Goal: Book appointment/travel/reservation

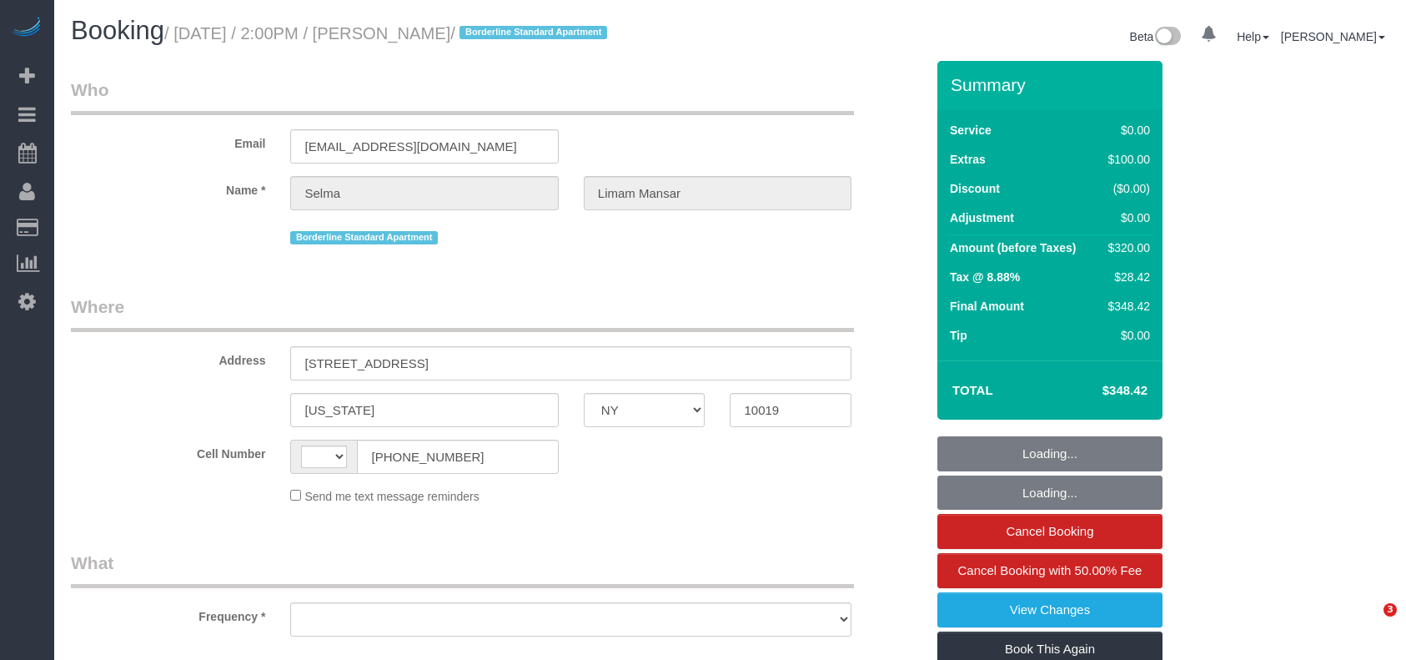
select select "NY"
select select "string:[GEOGRAPHIC_DATA]"
select select "object:693"
select select "string:stripe-pm_1PxeAq4VGloSiKo7V7qOrhh5"
select select "number:62"
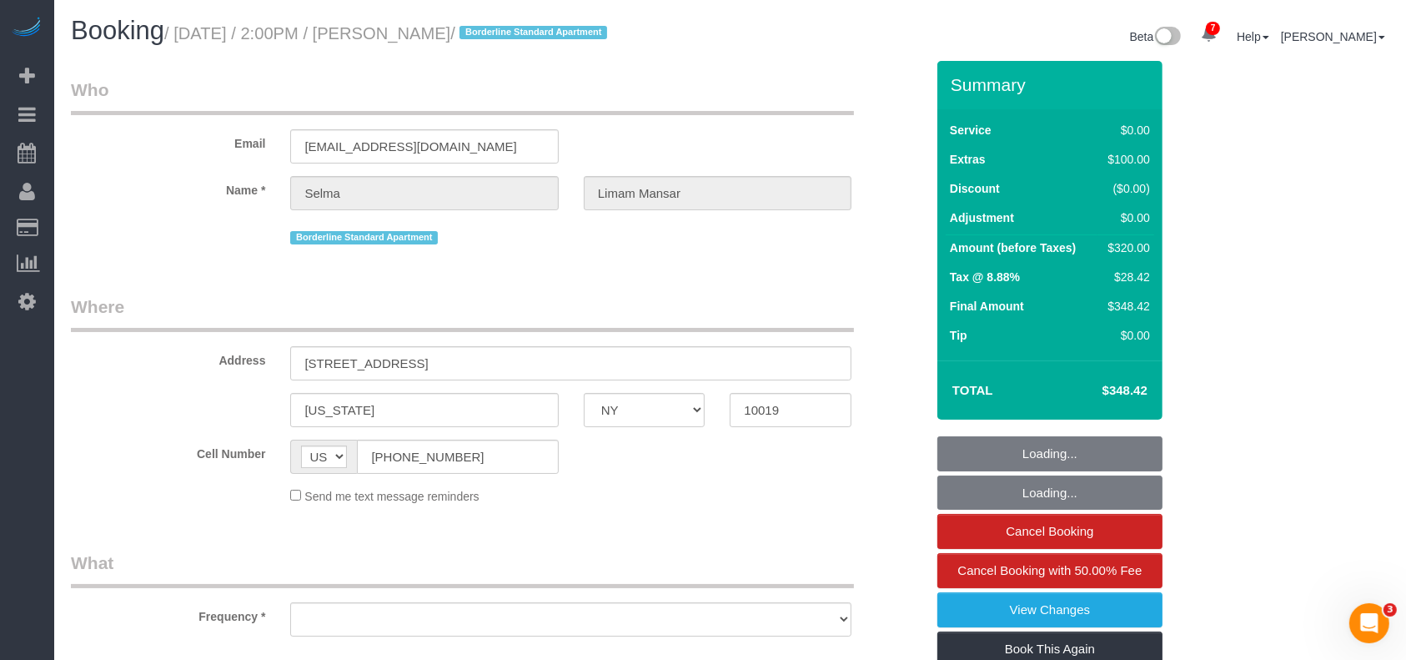
select select "number:75"
select select "number:15"
select select "number:5"
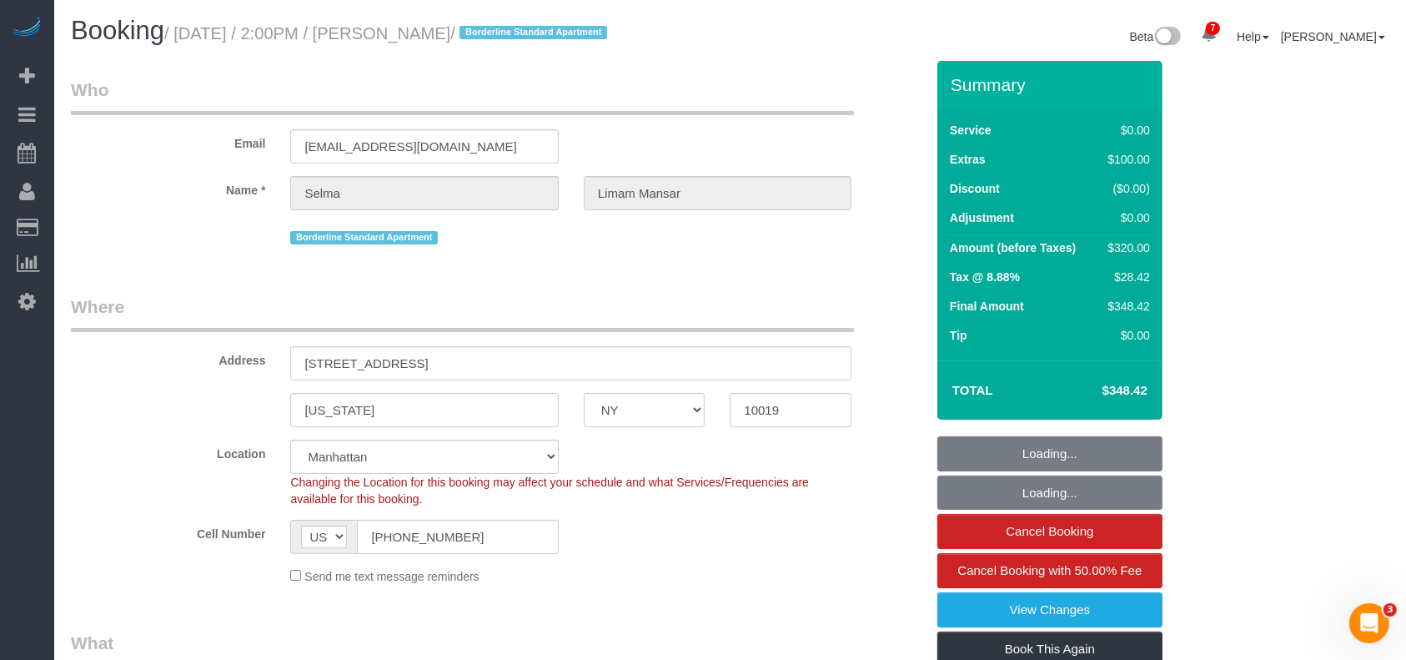
select select "2"
select select "spot1"
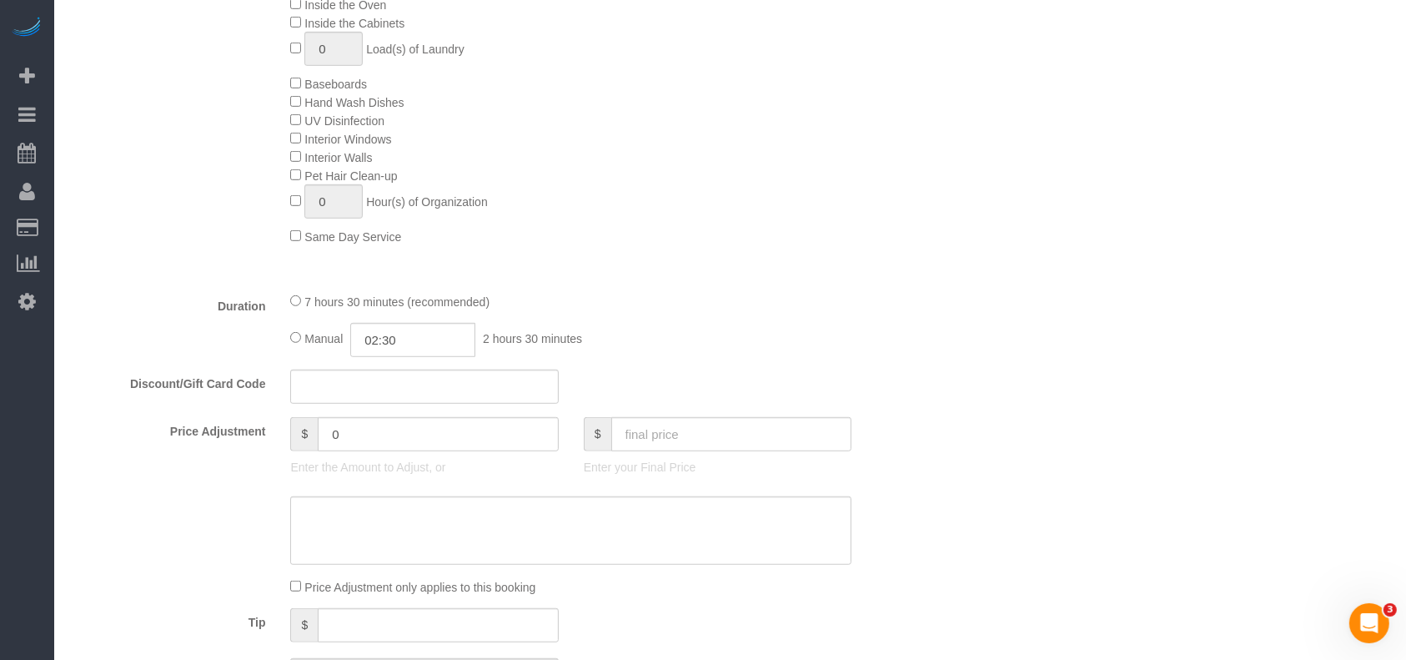
select select "object:950"
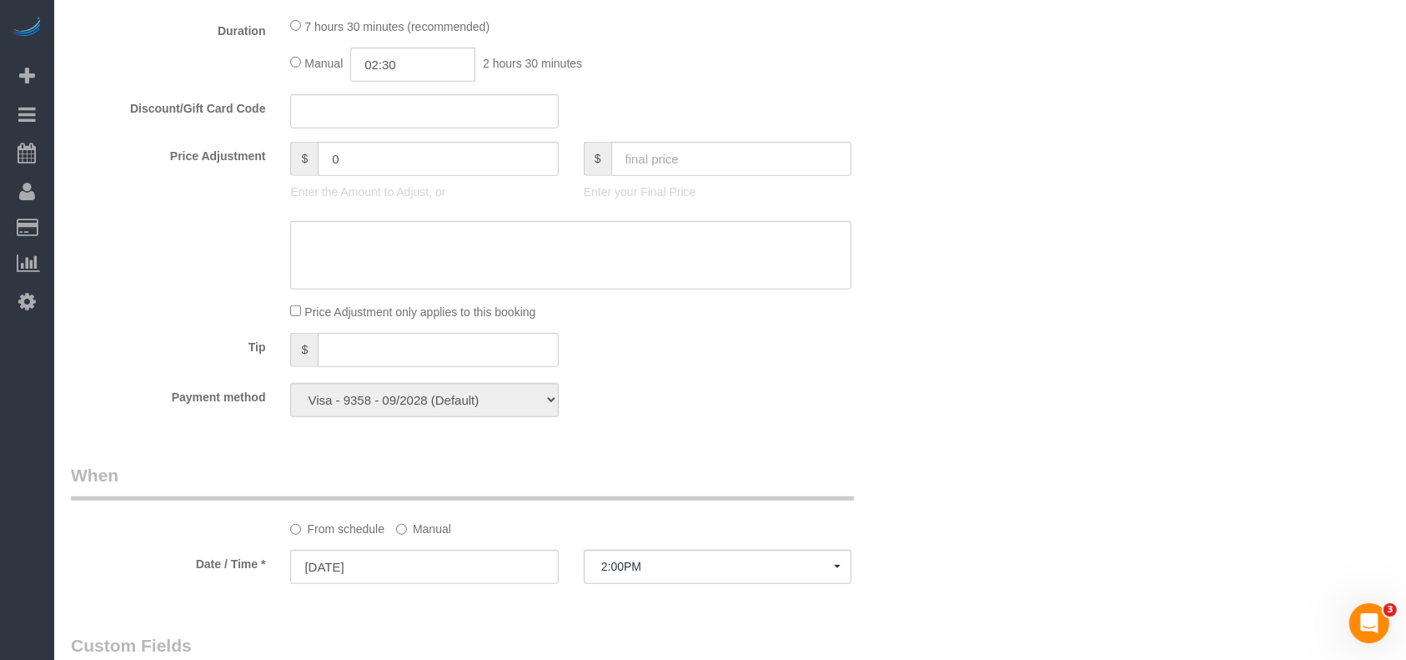
select select "2"
